Goal: Task Accomplishment & Management: Use online tool/utility

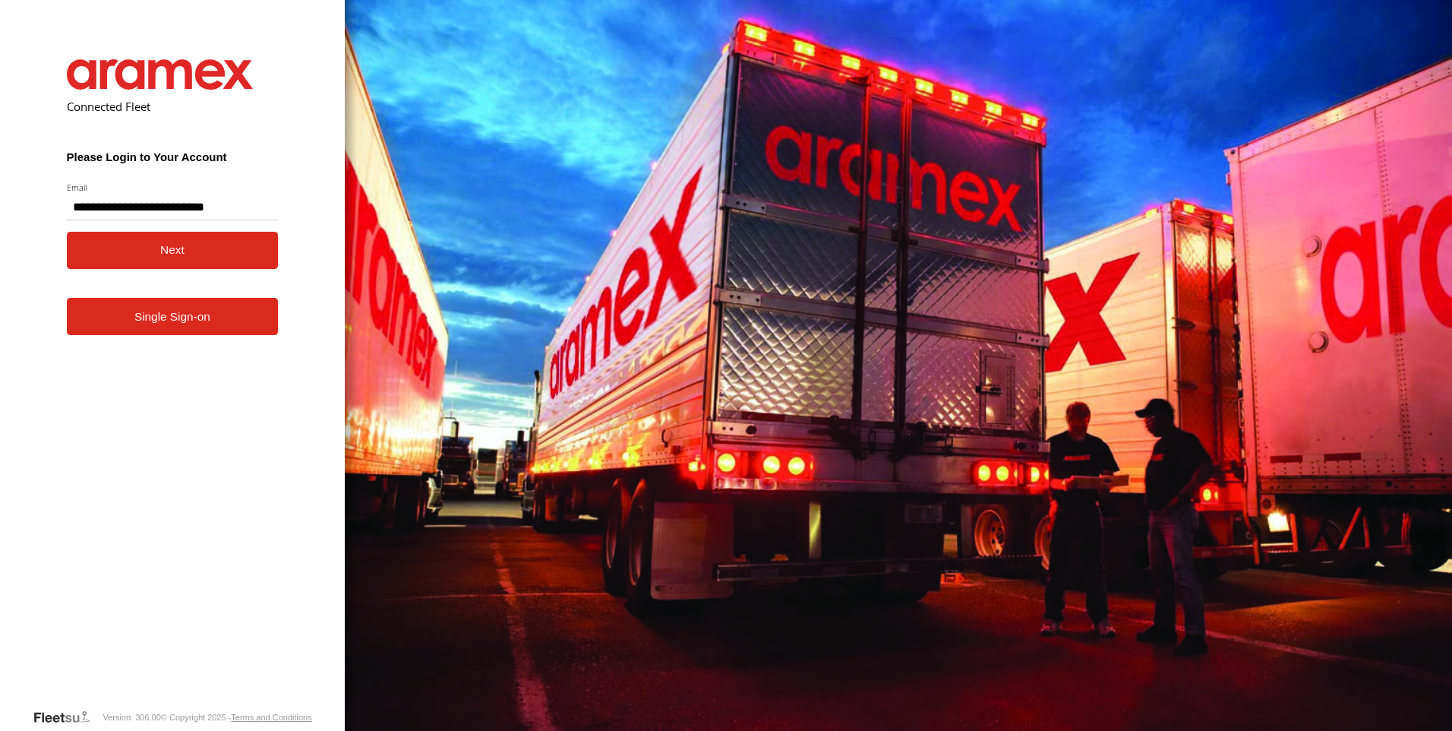
click at [150, 251] on button "Next" at bounding box center [173, 250] width 212 height 37
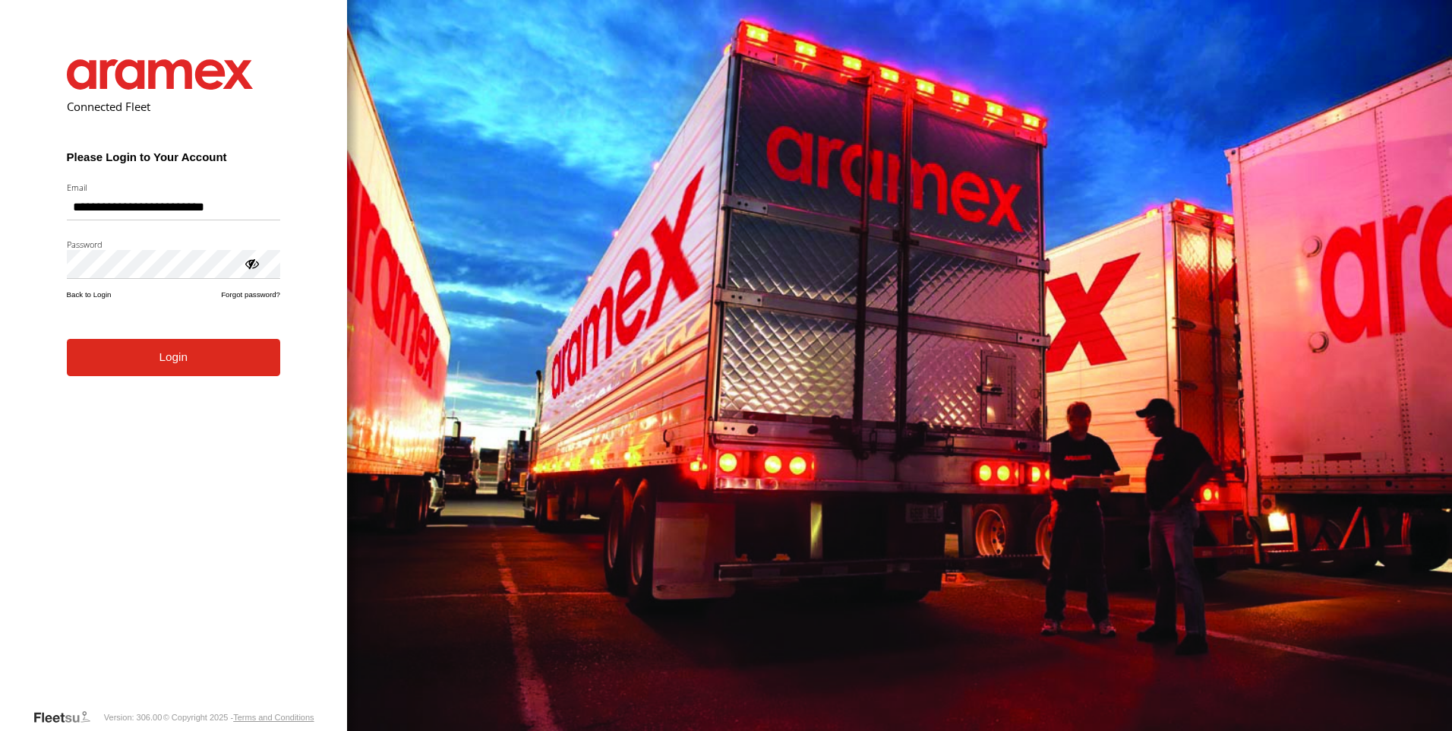
click at [67, 339] on button "Login" at bounding box center [173, 357] width 213 height 37
